Goal: Transaction & Acquisition: Download file/media

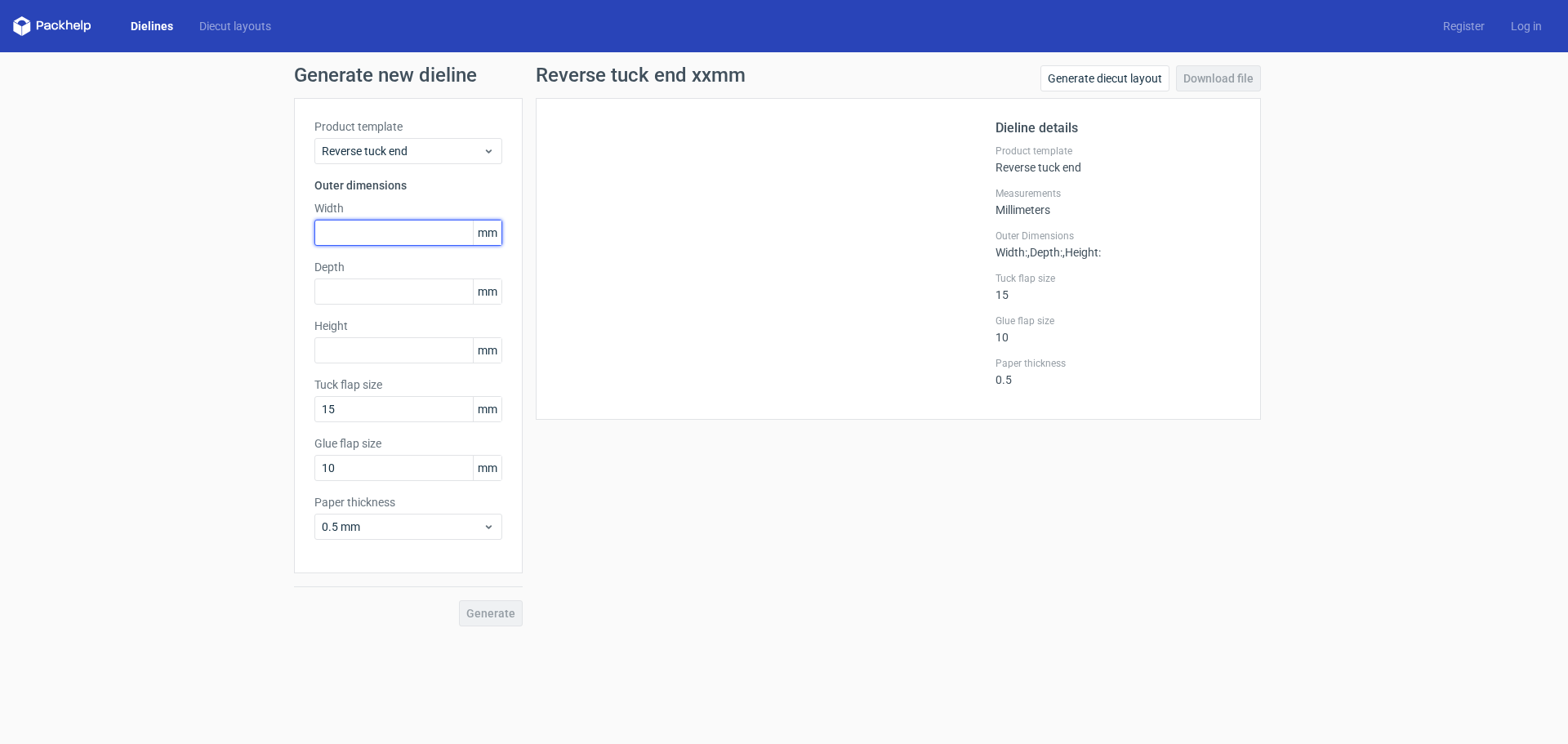
click at [381, 225] on input "text" at bounding box center [408, 232] width 188 height 26
click at [812, 258] on div at bounding box center [776, 259] width 440 height 281
click at [470, 152] on span "Reverse tuck end" at bounding box center [402, 151] width 161 height 16
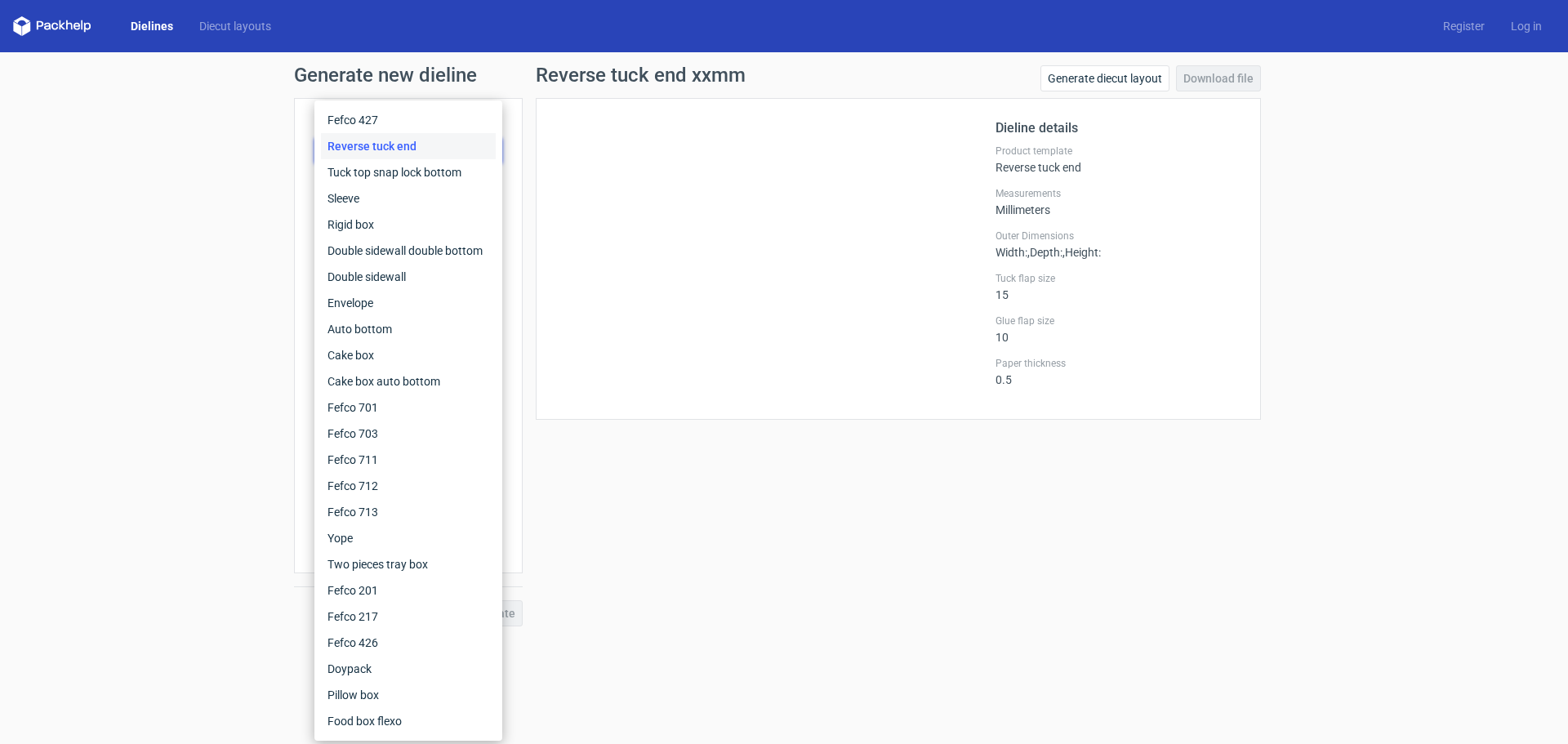
click at [42, 22] on icon at bounding box center [40, 25] width 7 height 9
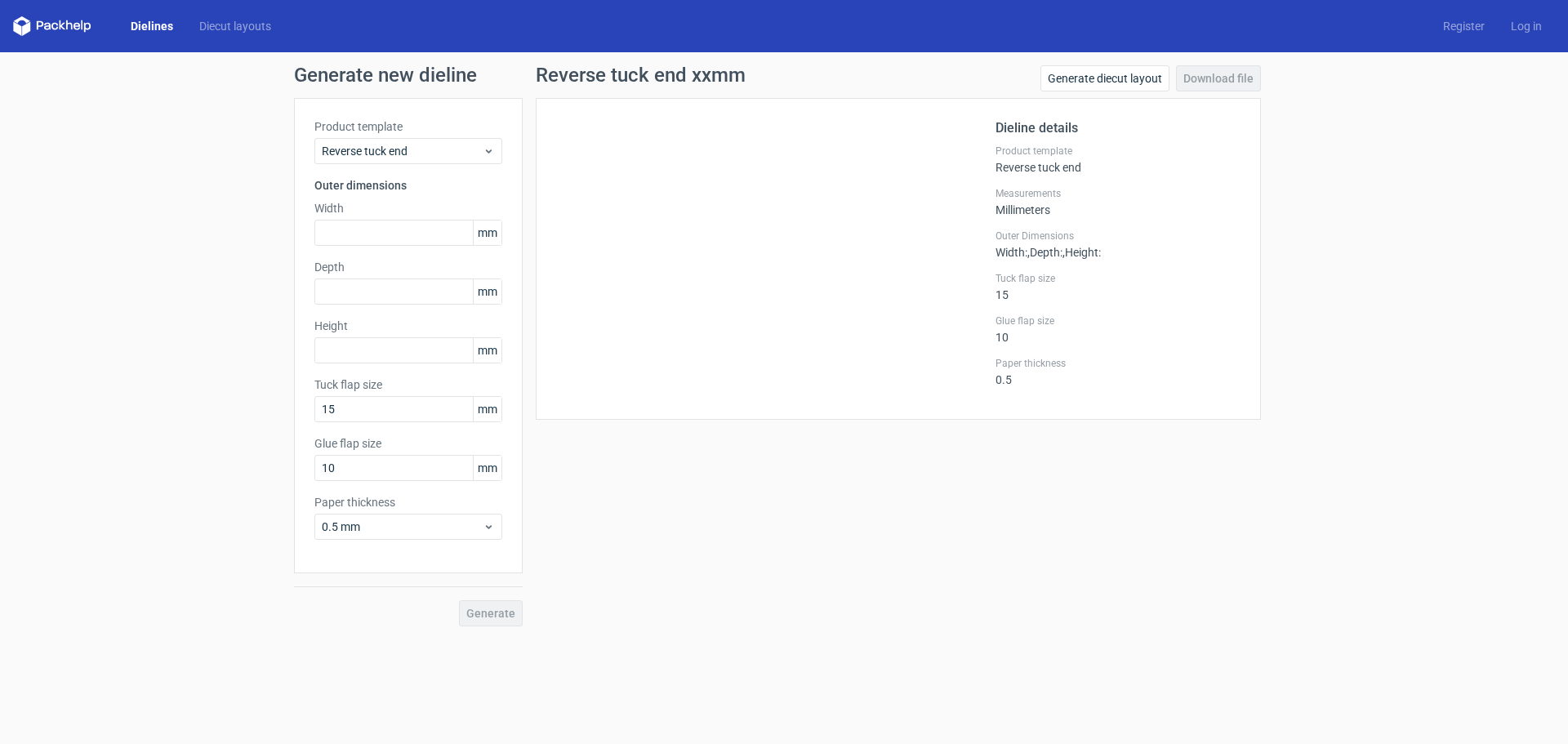
click at [43, 22] on icon at bounding box center [52, 25] width 79 height 19
click at [50, 32] on icon at bounding box center [52, 25] width 79 height 19
click at [403, 240] on input "text" at bounding box center [408, 232] width 188 height 26
type input "65"
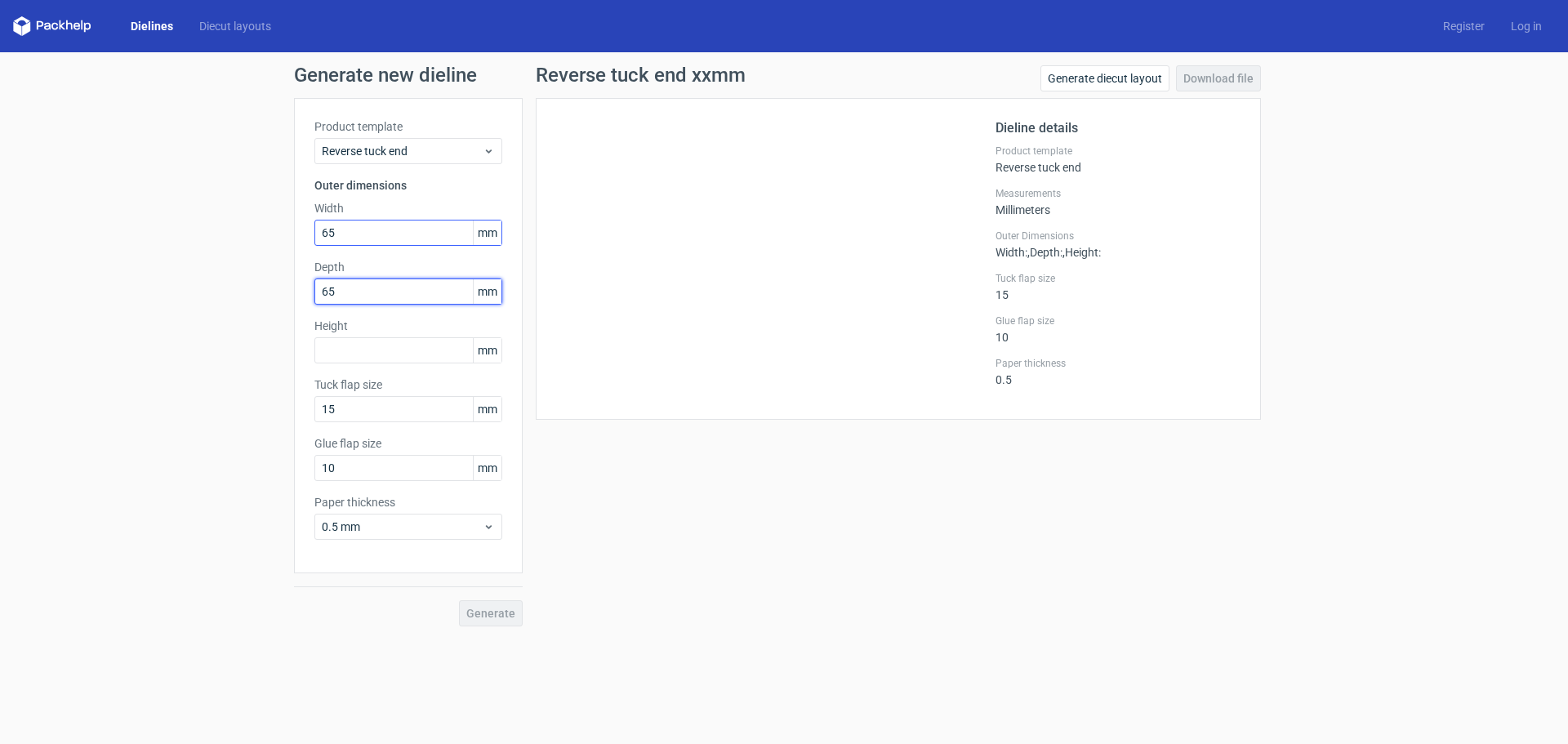
type input "65"
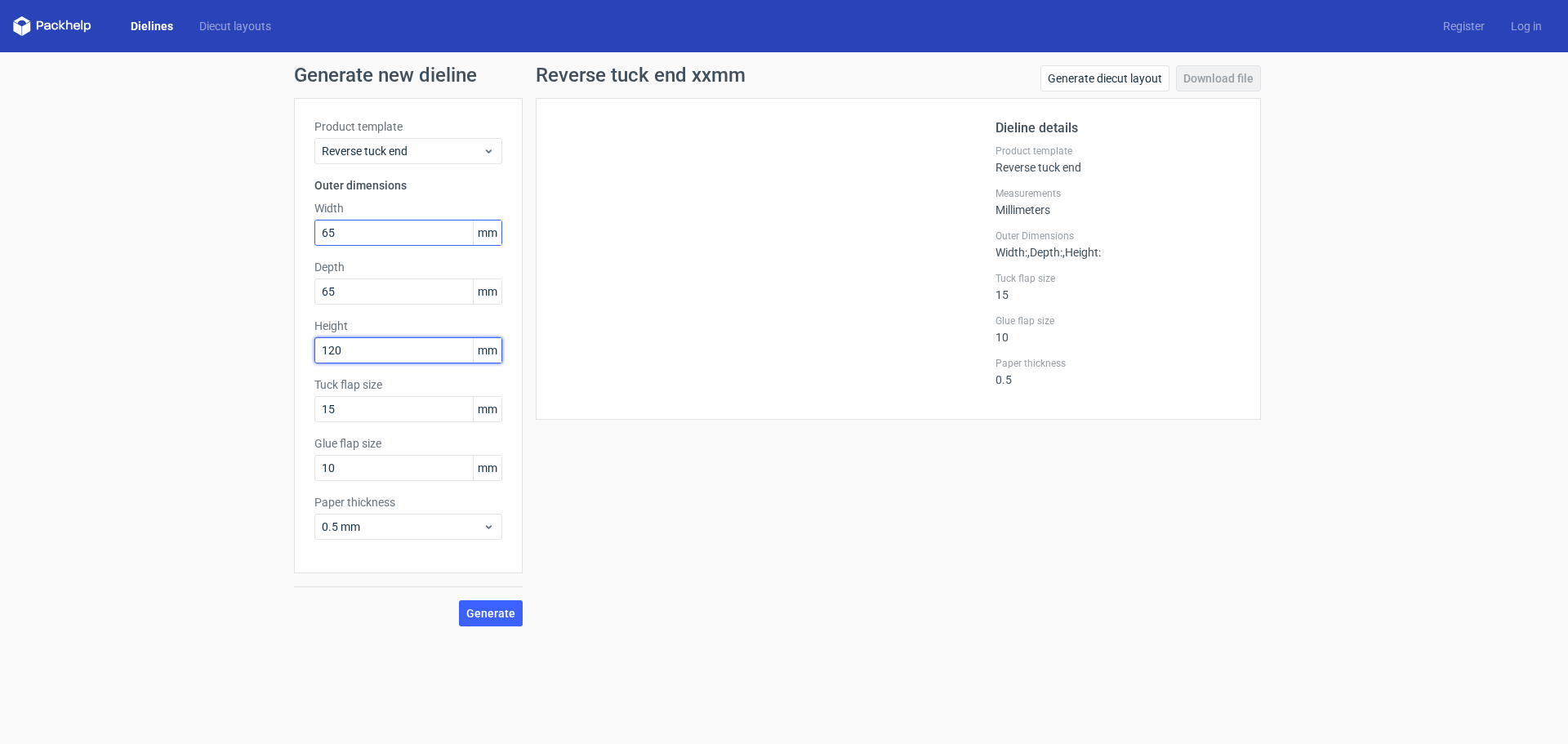
type input "120"
click at [459, 601] on button "Generate" at bounding box center [490, 614] width 64 height 26
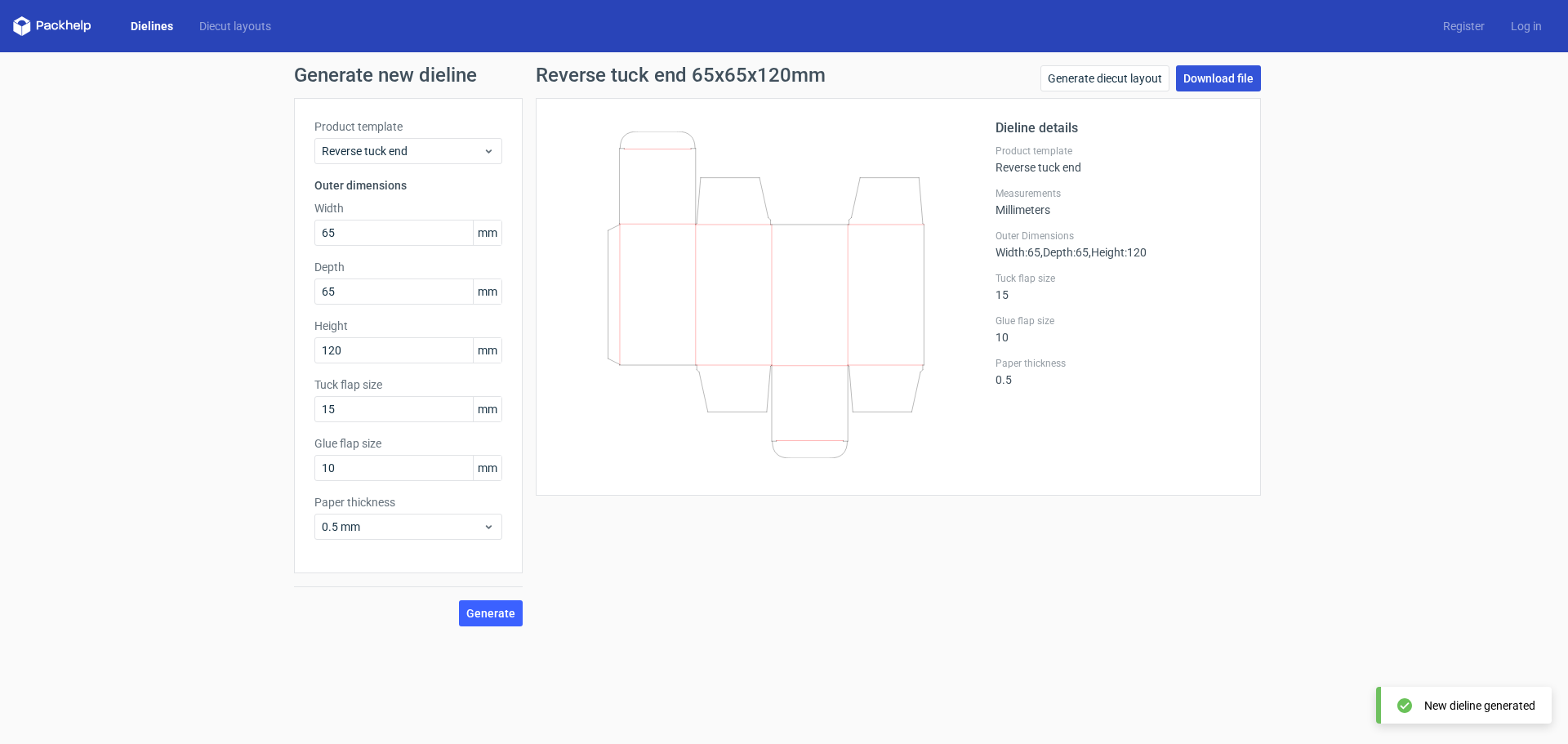
click at [1206, 69] on link "Download file" at bounding box center [1218, 78] width 85 height 26
click at [917, 611] on div "Reverse tuck end 65x65x120mm Generate diecut layout Download file Dieline detai…" at bounding box center [898, 346] width 751 height 561
click at [1158, 77] on link "Generate diecut layout" at bounding box center [1105, 78] width 129 height 26
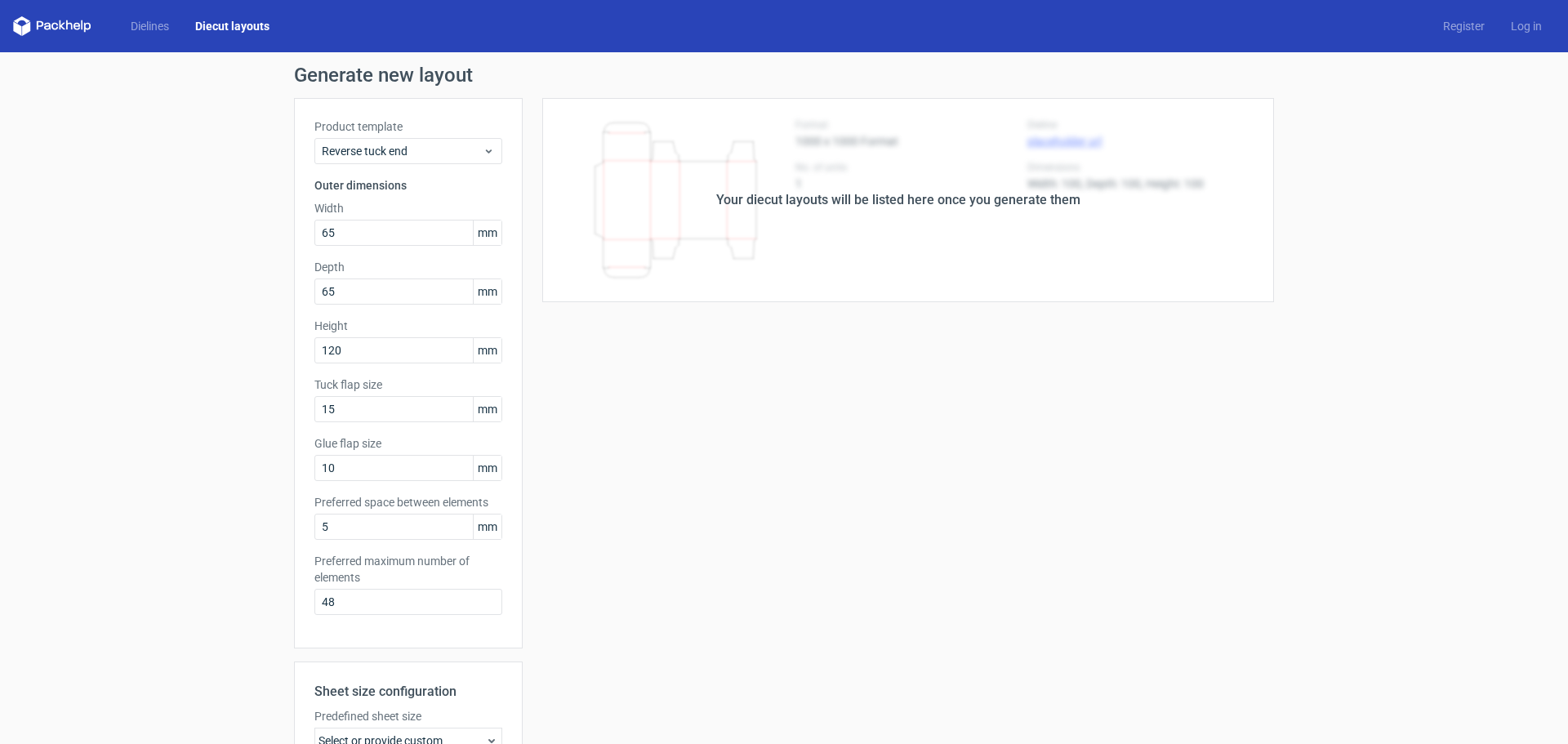
click at [1164, 109] on div "Your diecut layouts will be listed here once you generate them" at bounding box center [898, 200] width 751 height 204
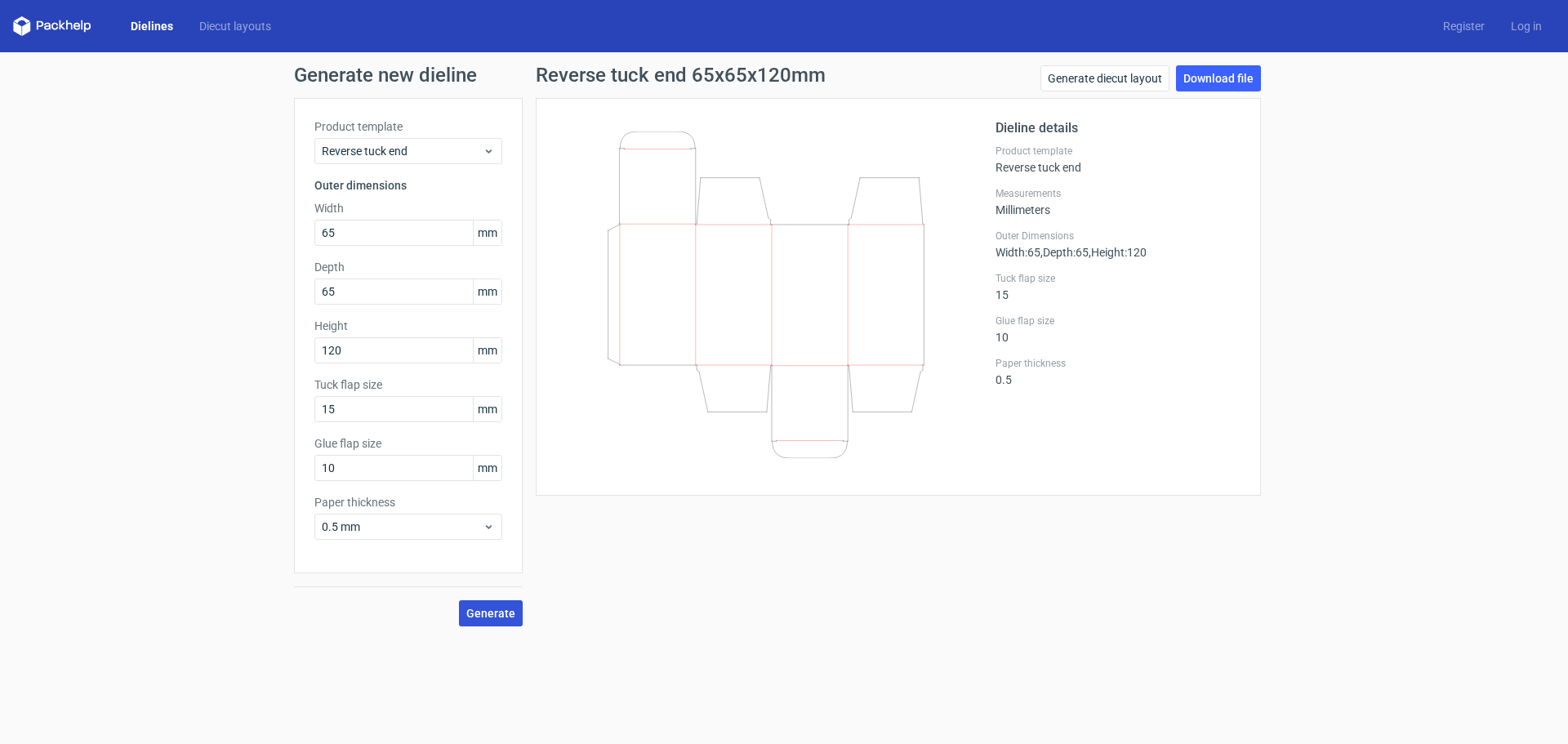
click at [503, 625] on button "Generate" at bounding box center [490, 614] width 64 height 26
click at [802, 385] on icon at bounding box center [766, 295] width 394 height 327
